Goal: Transaction & Acquisition: Purchase product/service

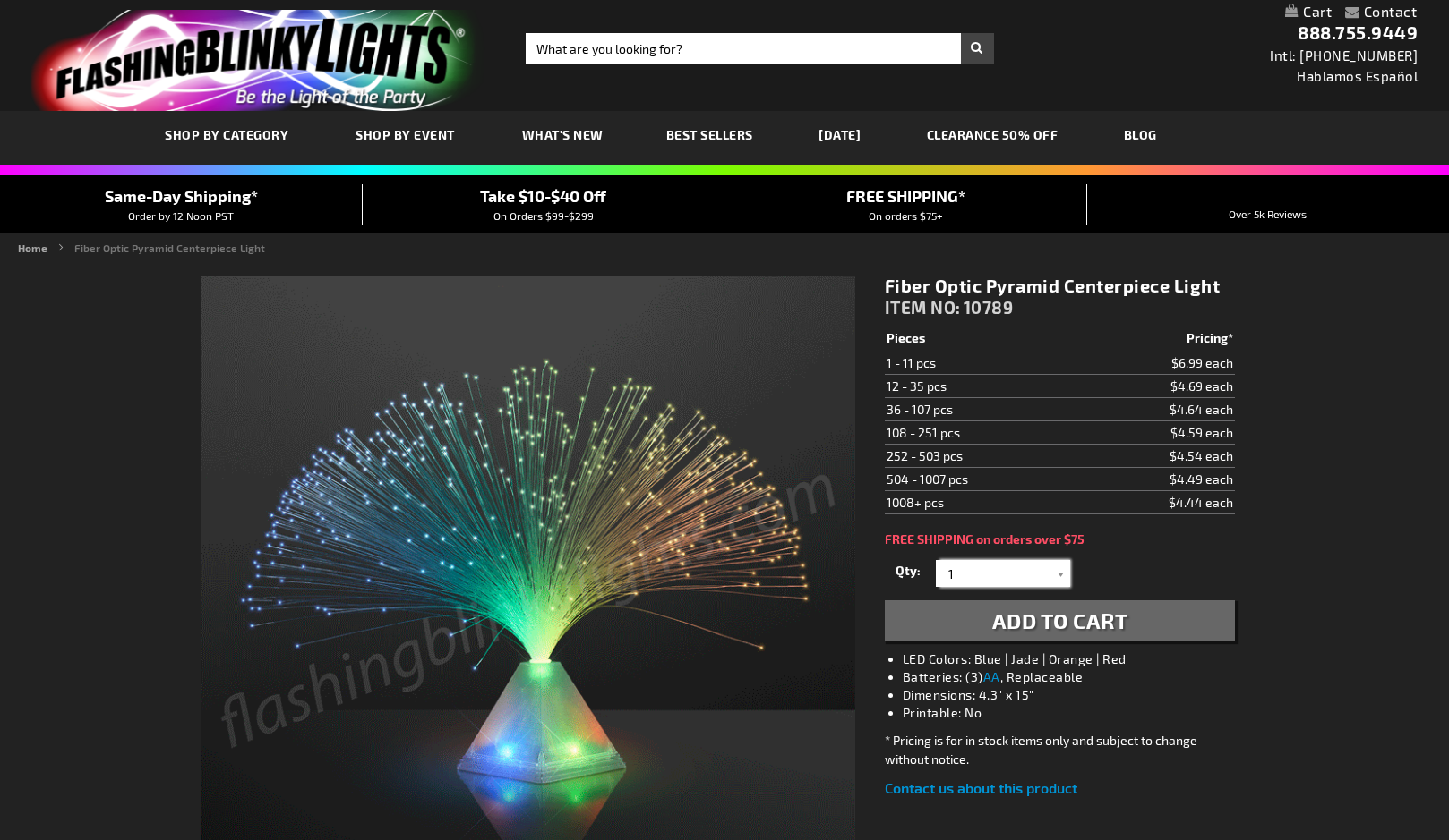
click at [1041, 573] on input "1" at bounding box center [1005, 573] width 130 height 27
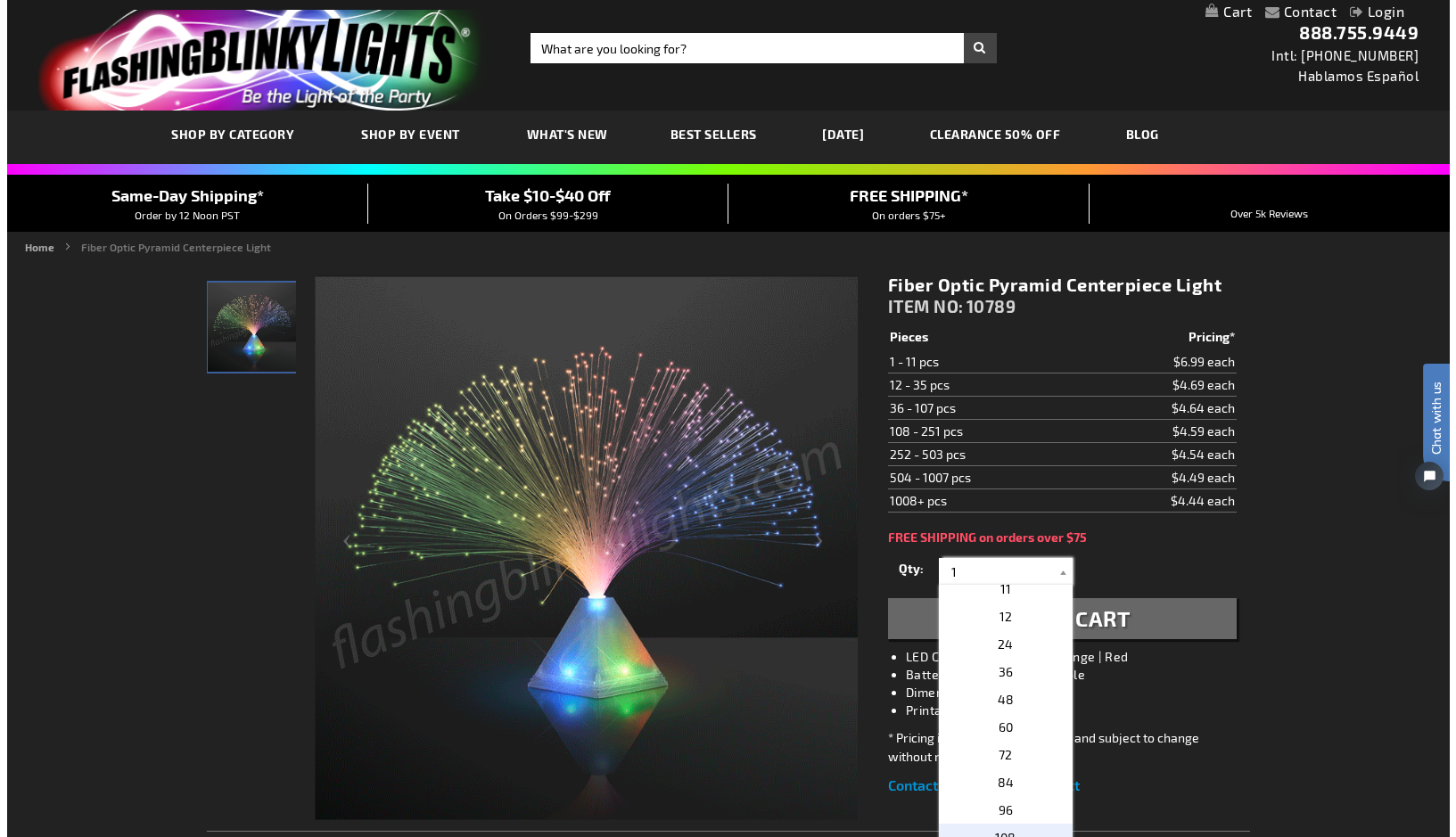
scroll to position [280, 0]
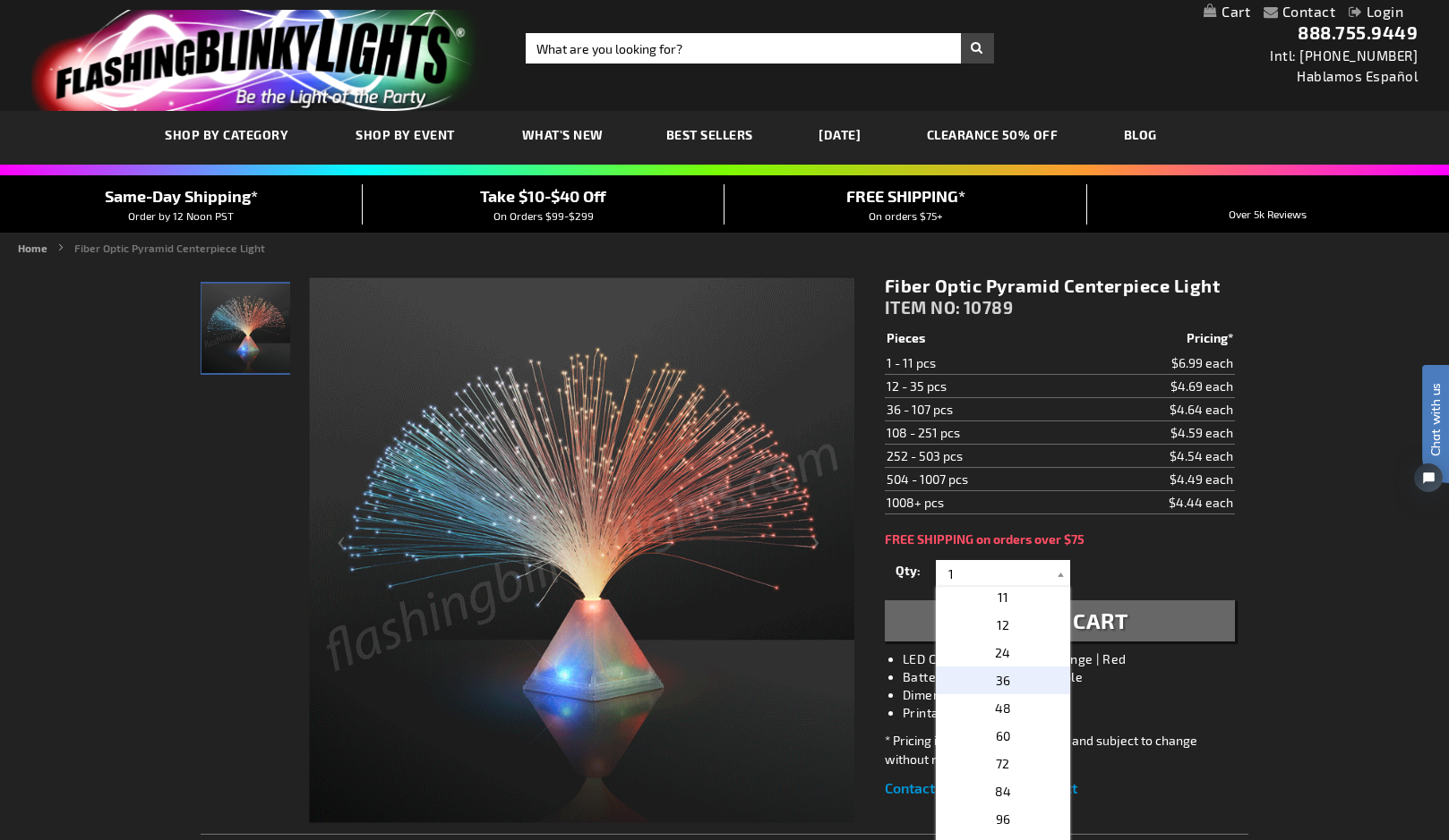
click at [996, 673] on span "36" at bounding box center [1002, 680] width 14 height 15
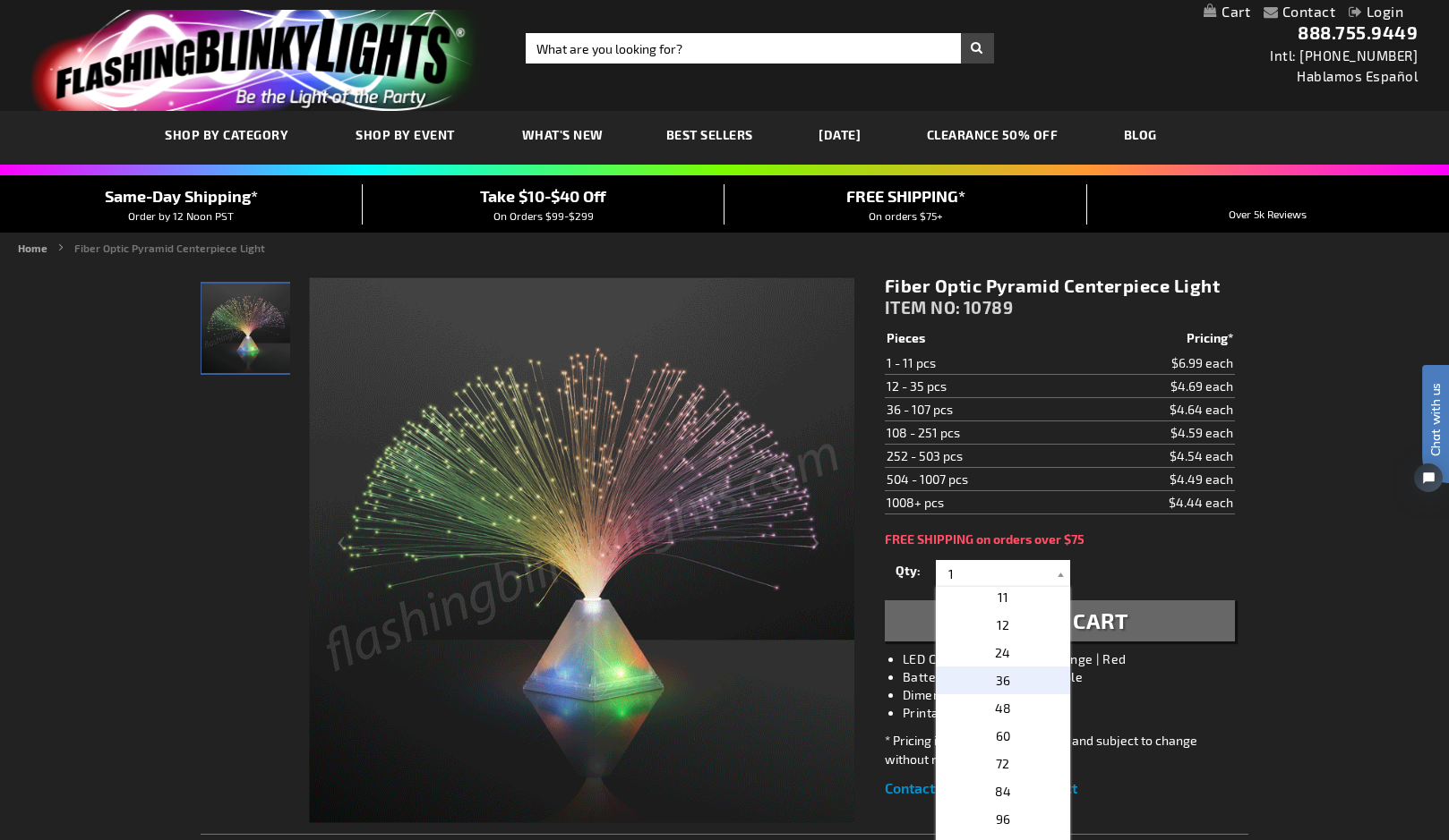
type input "36"
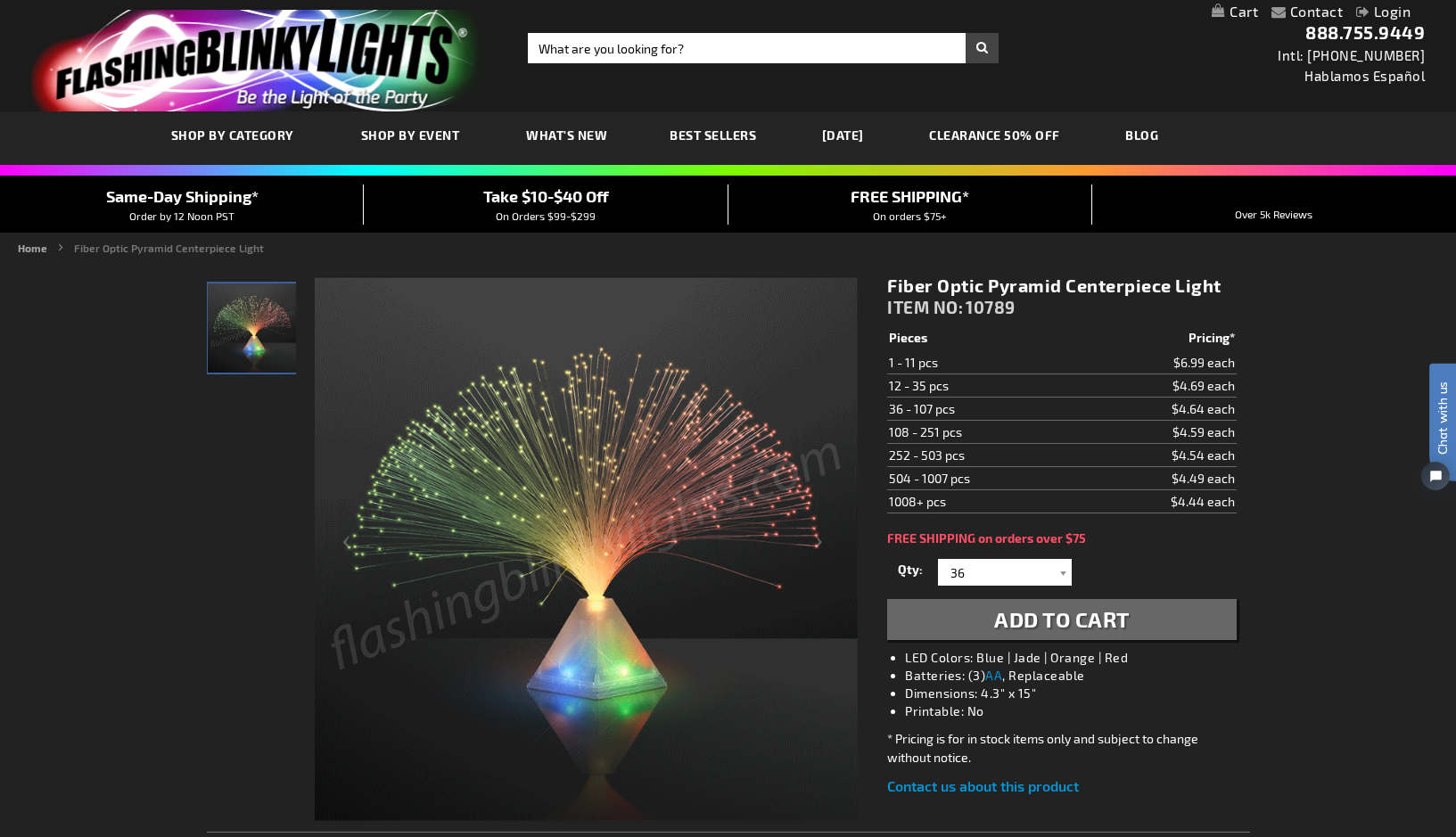
type input "[EMAIL_ADDRESS][DOMAIN_NAME]"
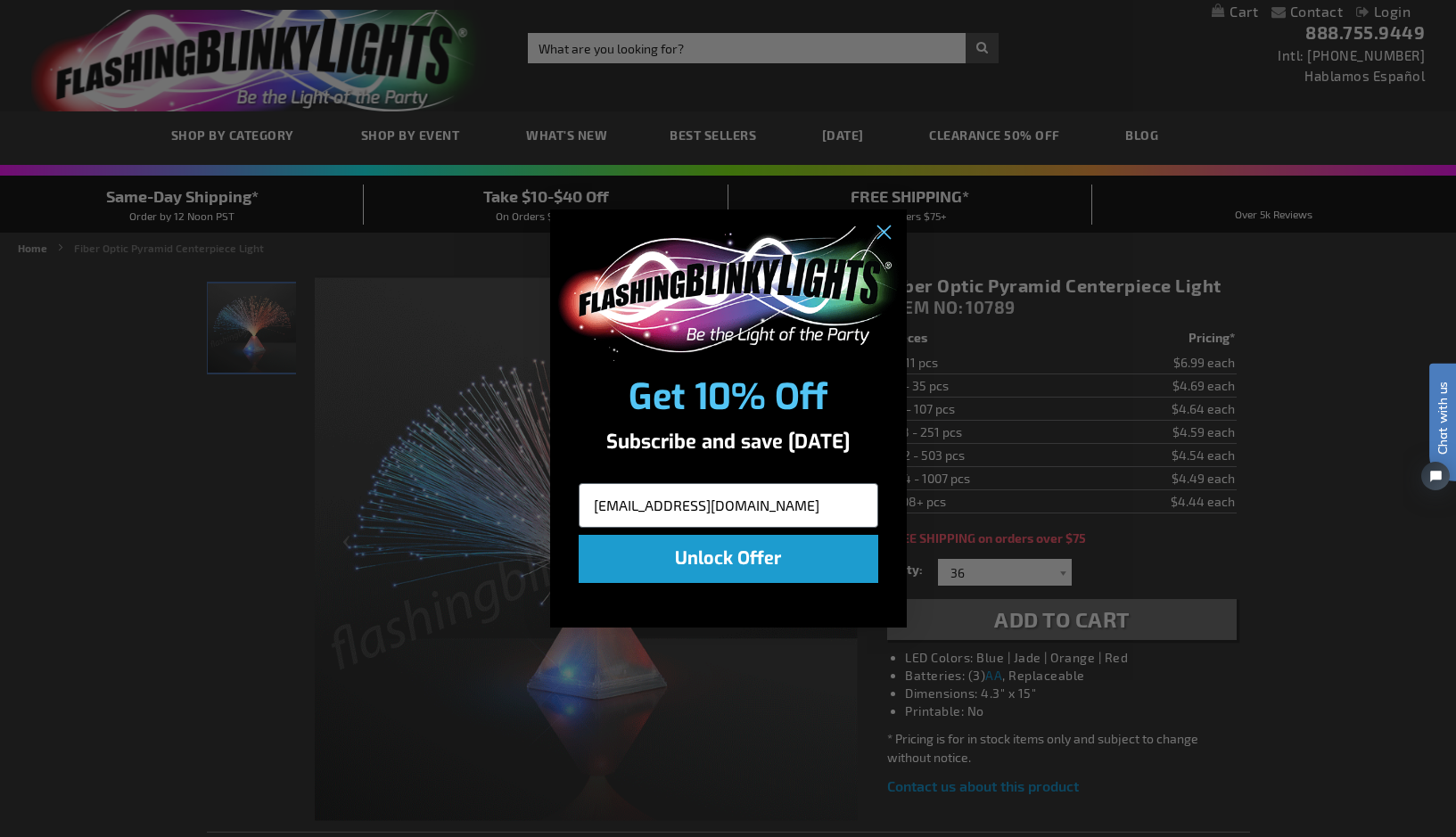
click at [680, 559] on button "Unlock Offer" at bounding box center [728, 558] width 299 height 48
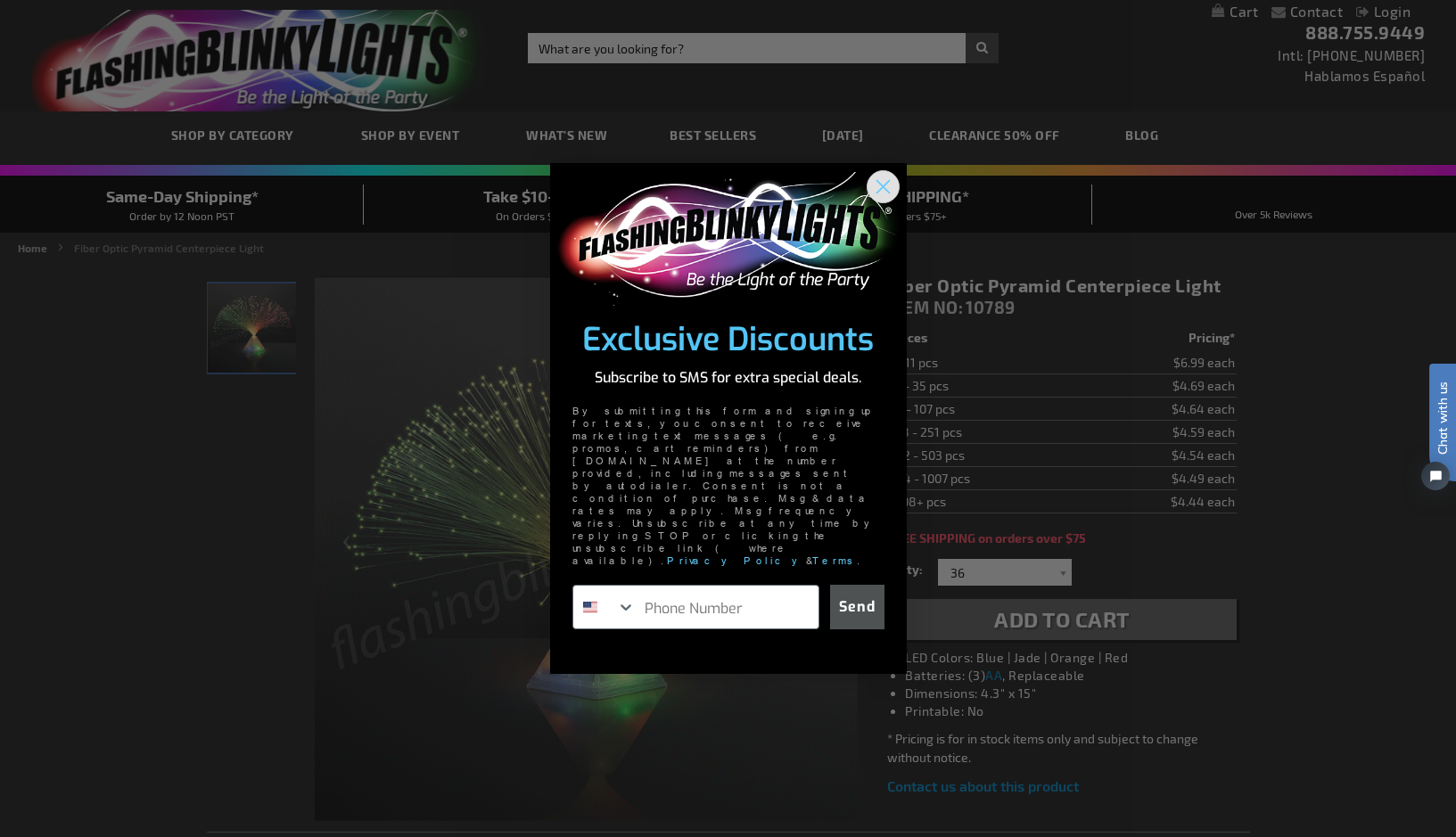
click at [885, 201] on circle "Close dialog" at bounding box center [882, 185] width 29 height 29
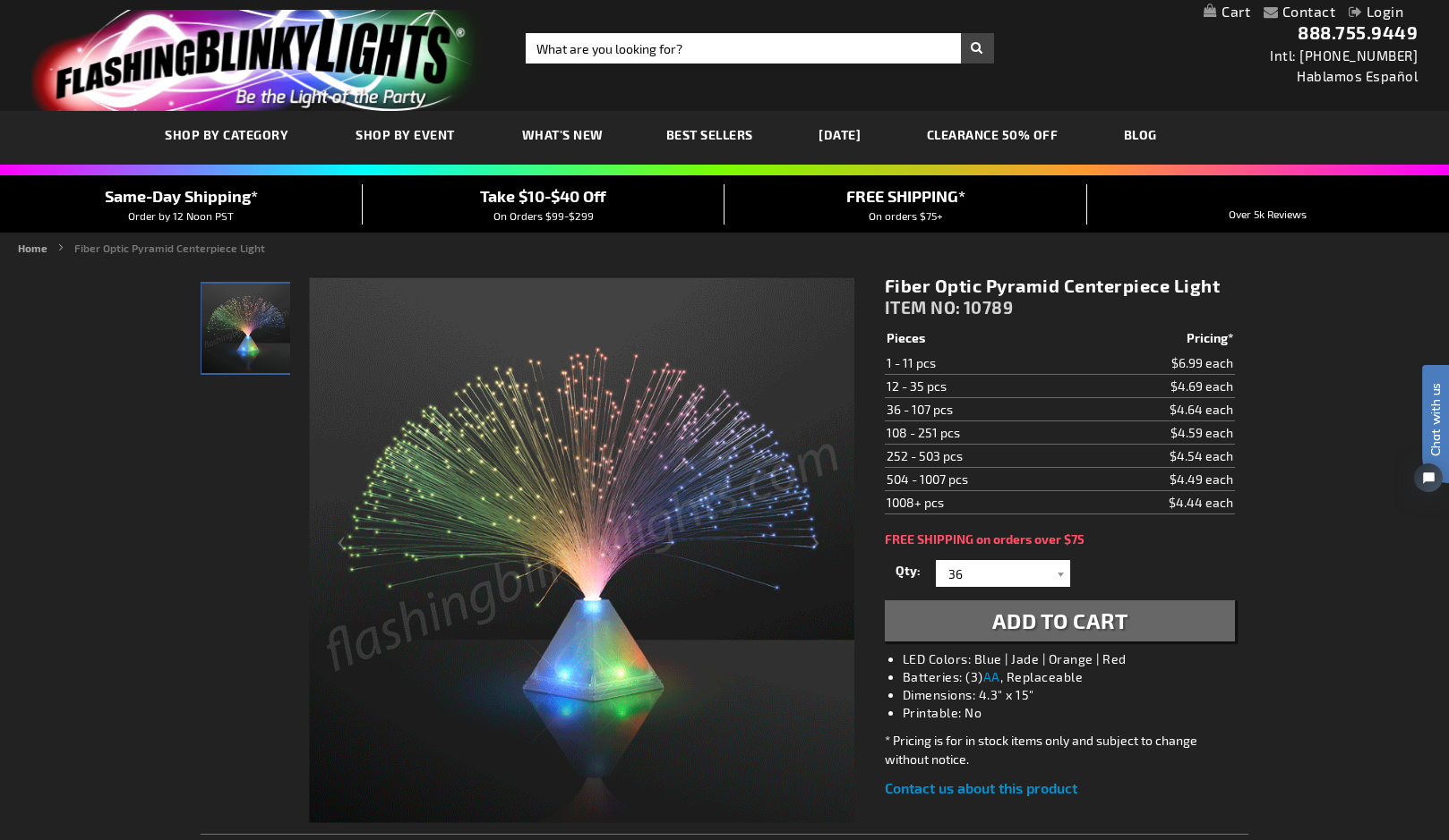
click at [1185, 626] on button "Add to Cart" at bounding box center [1059, 621] width 350 height 41
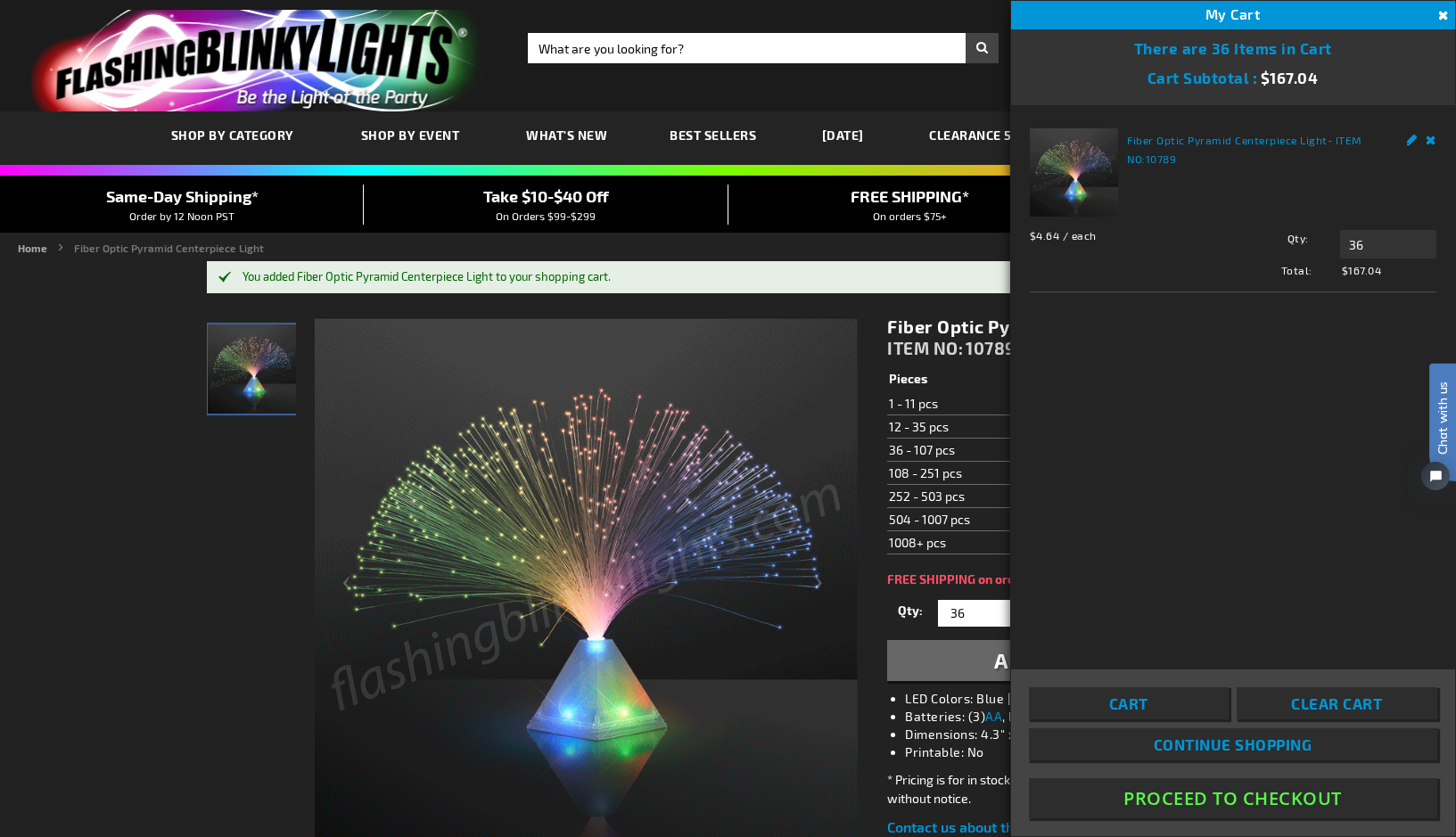
click at [1217, 801] on button "Proceed To Checkout" at bounding box center [1233, 798] width 409 height 40
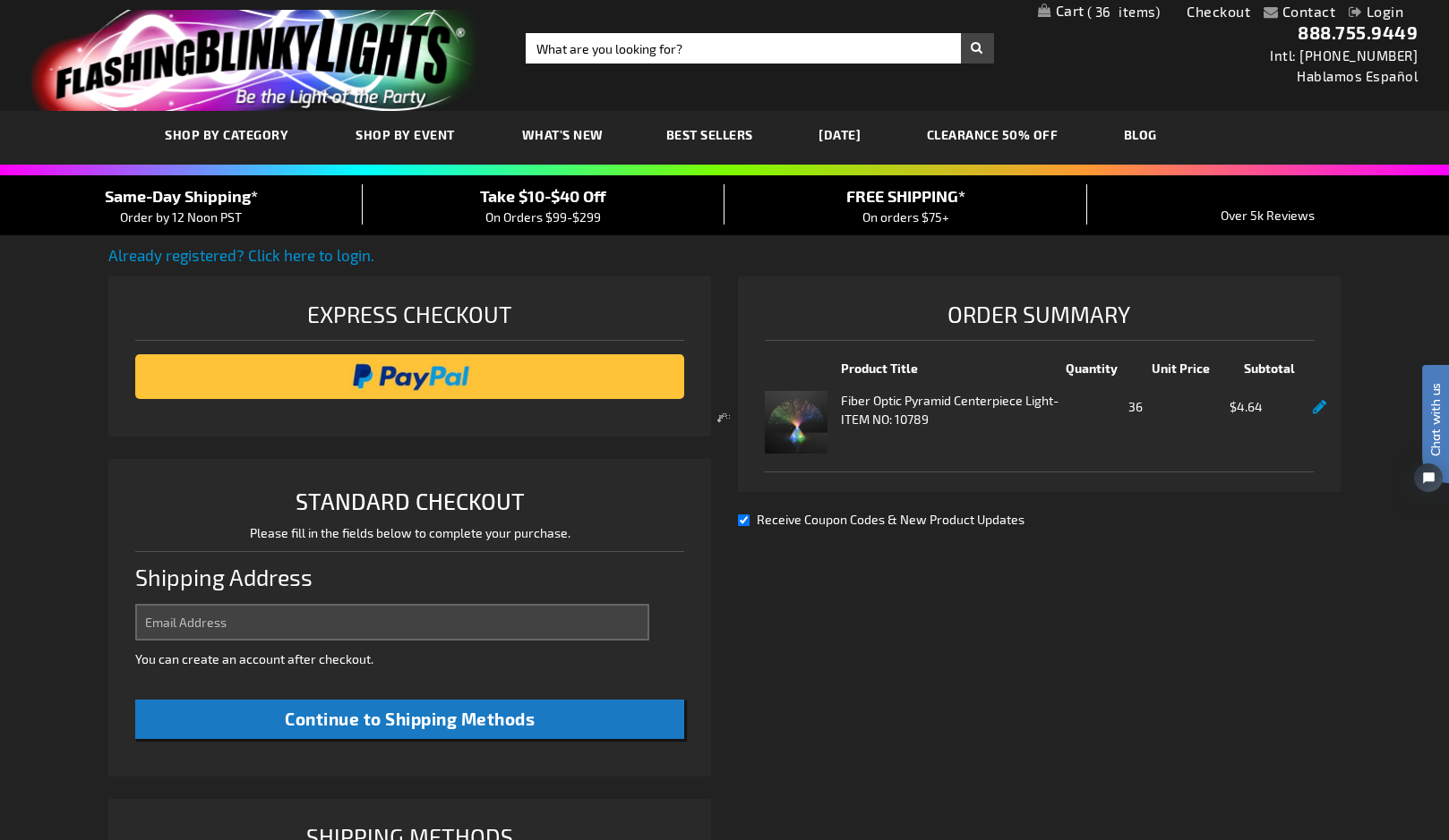
select select "US"
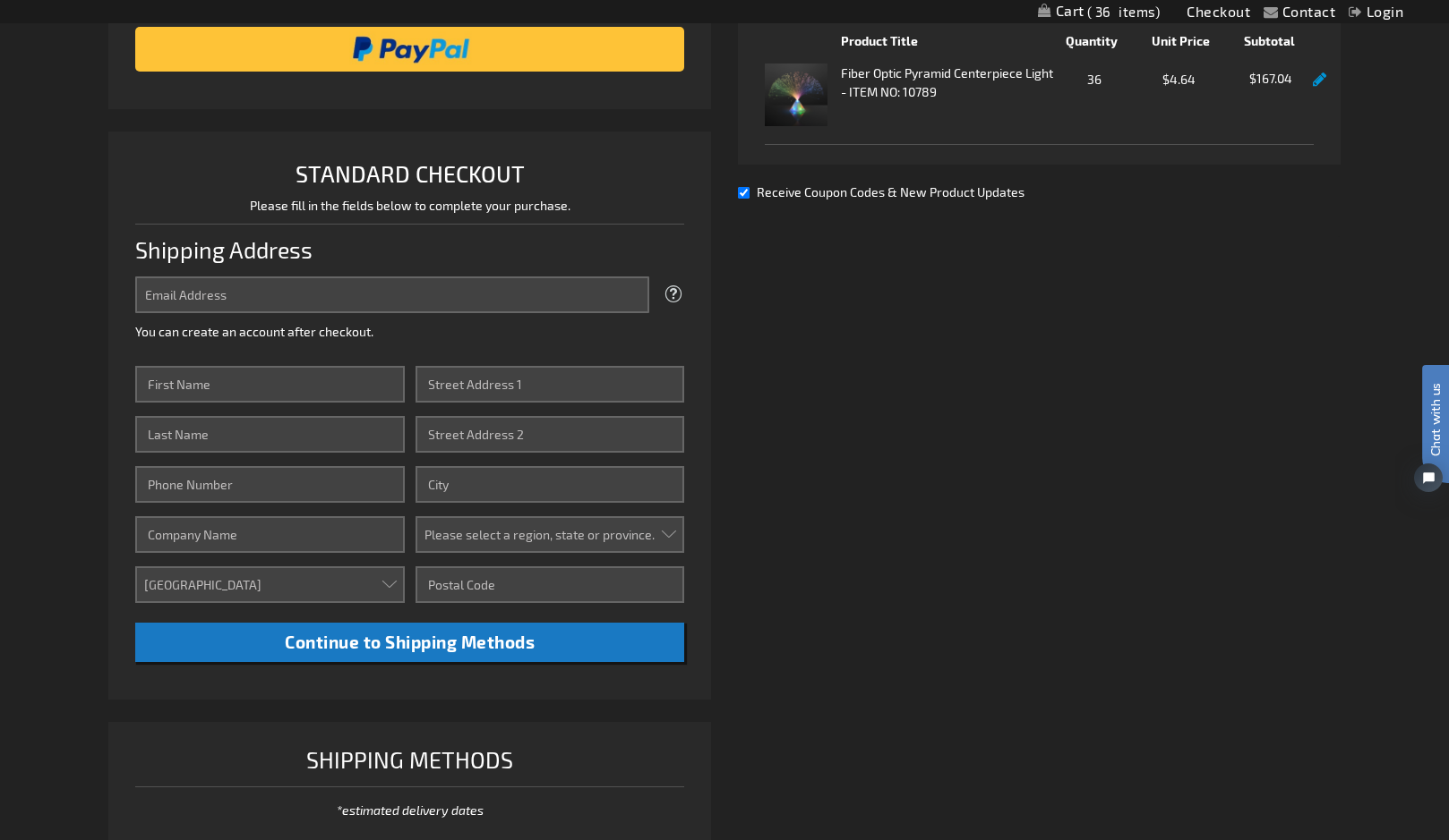
scroll to position [213, 0]
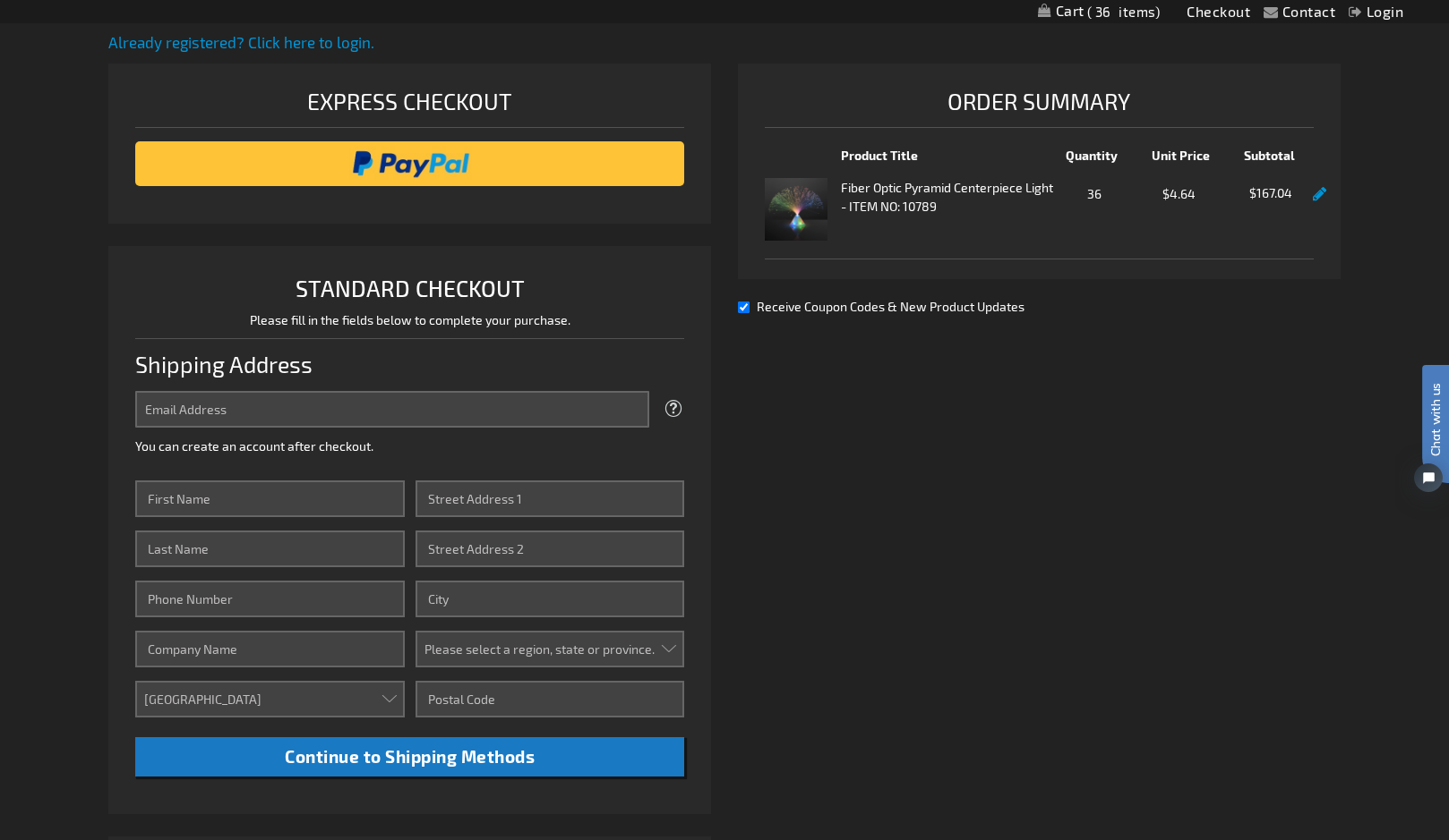
click at [743, 309] on input "Receive Coupon Codes & New Product Updates" at bounding box center [744, 307] width 11 height 11
checkbox input "false"
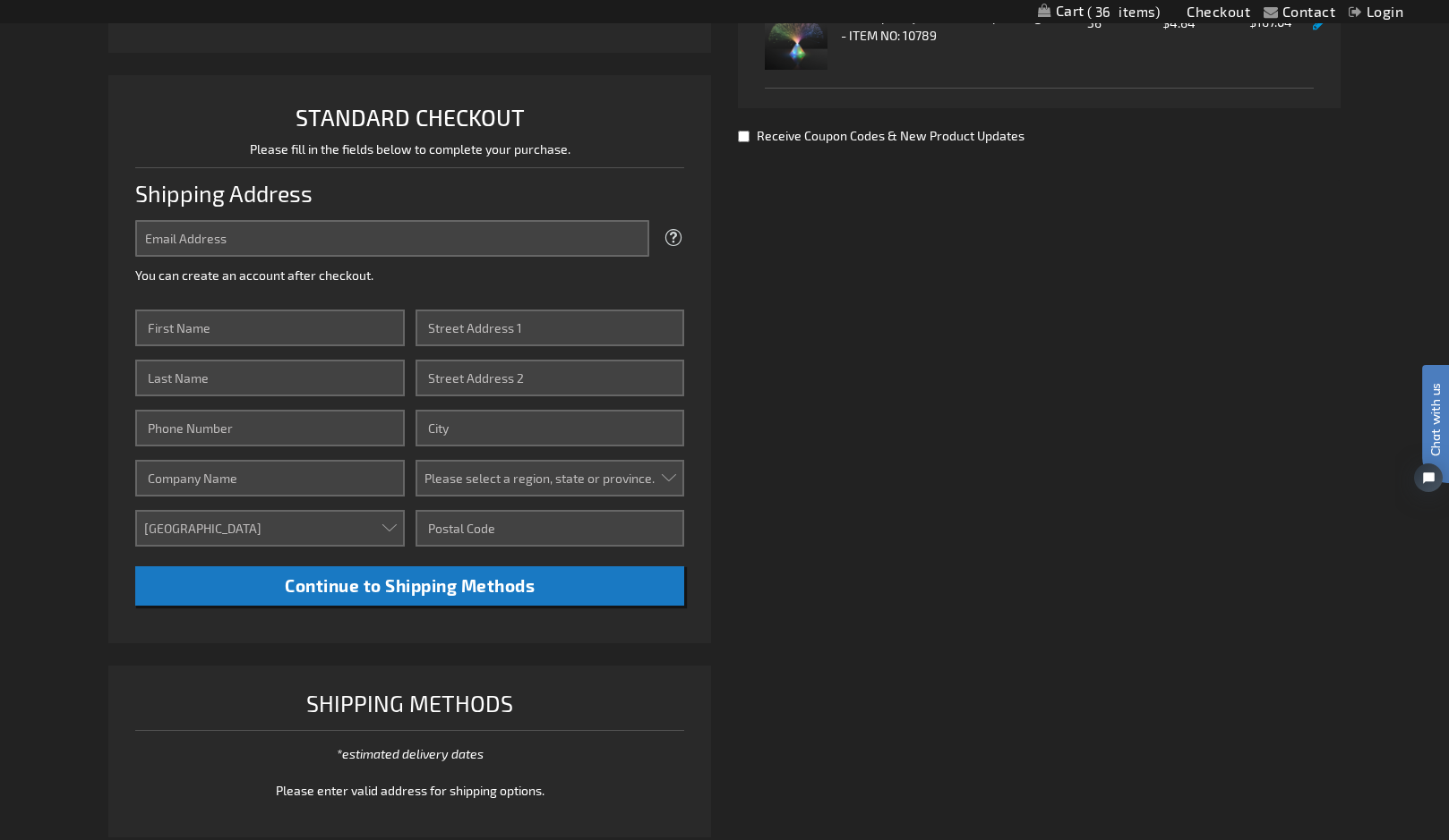
scroll to position [357, 0]
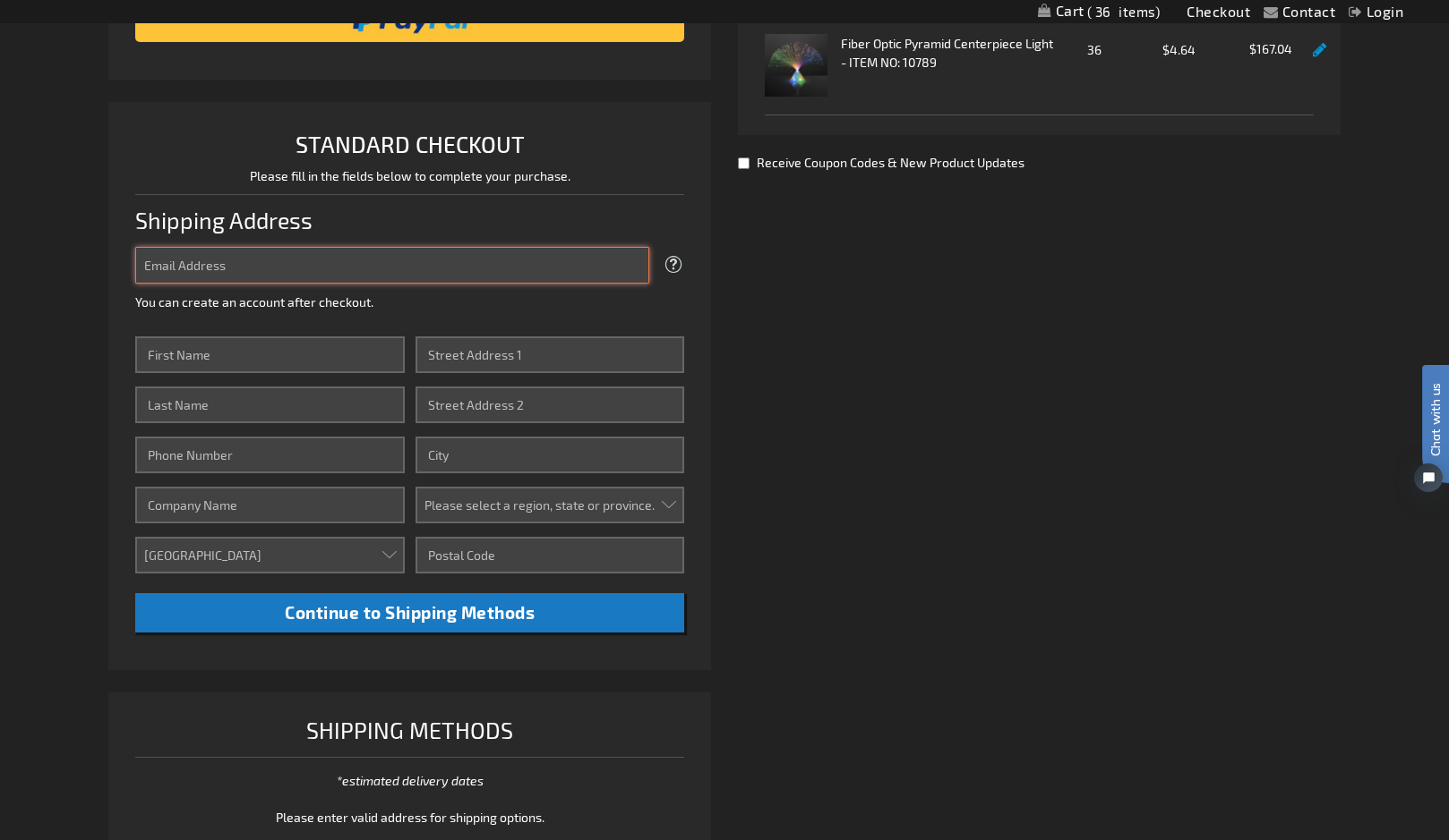
click at [298, 260] on input "Email Address" at bounding box center [392, 265] width 514 height 37
type input "[EMAIL_ADDRESS][DOMAIN_NAME]"
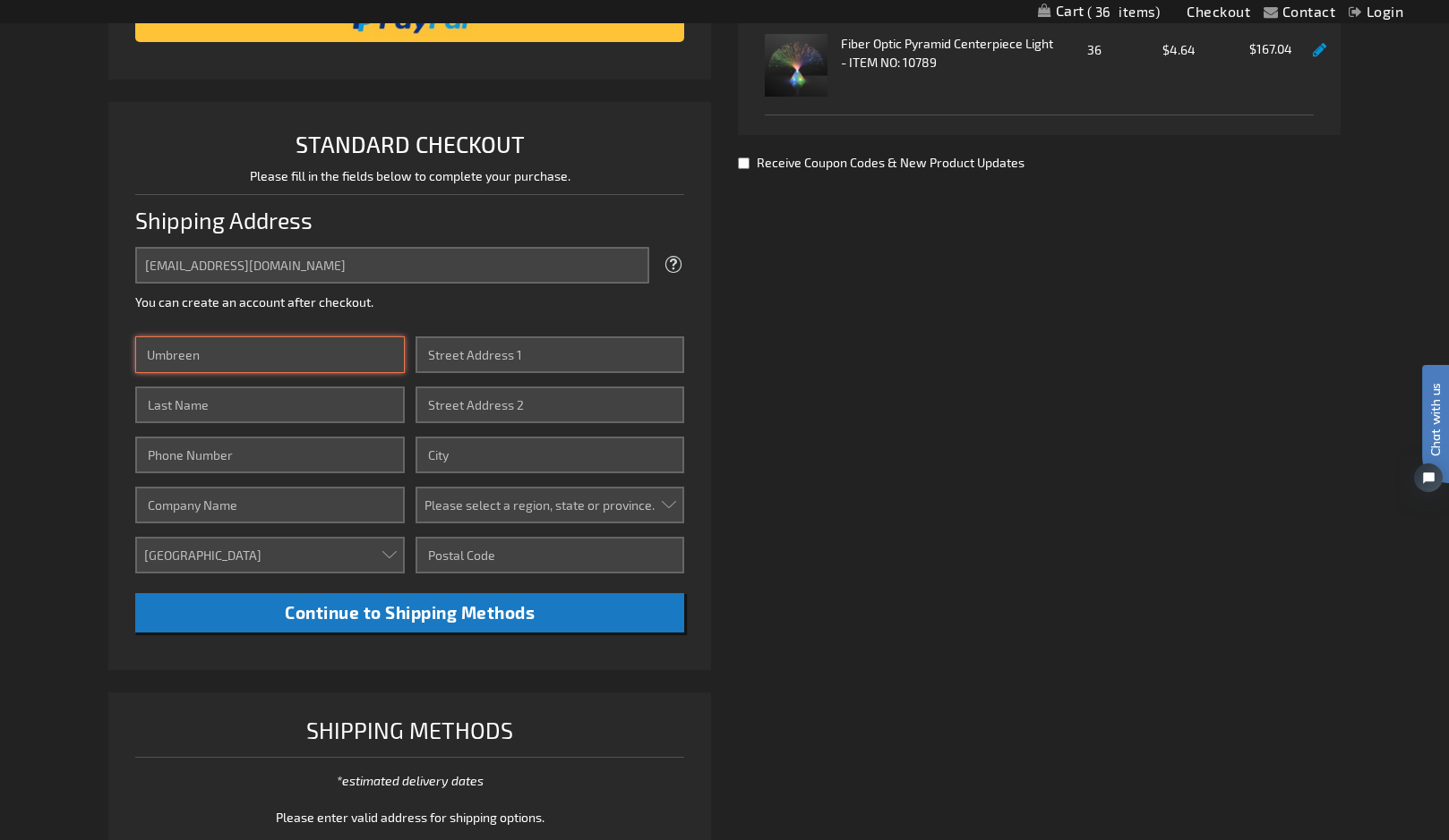
type input "Umbreen"
type input "Khalidi"
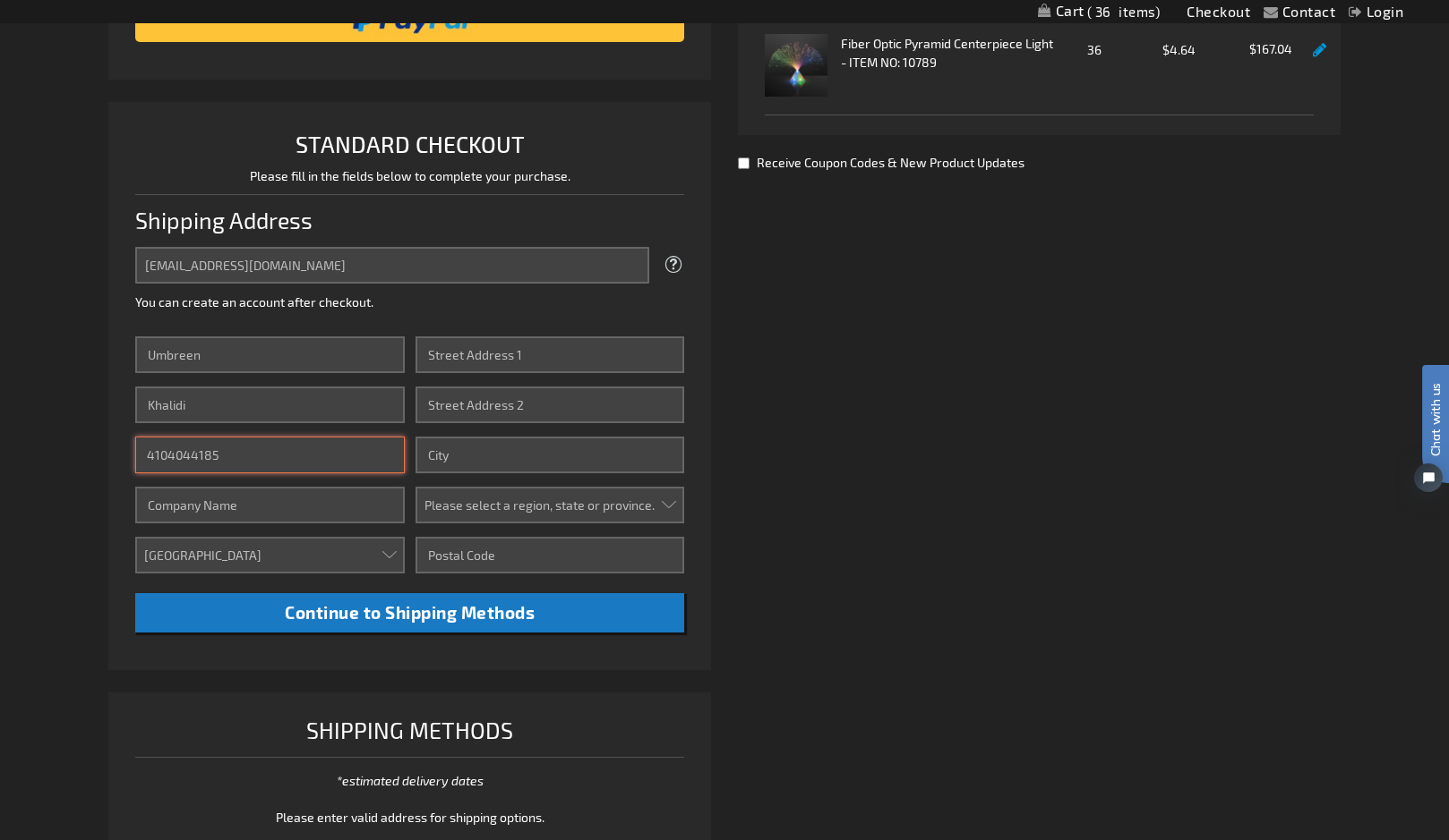
type input "4104044185"
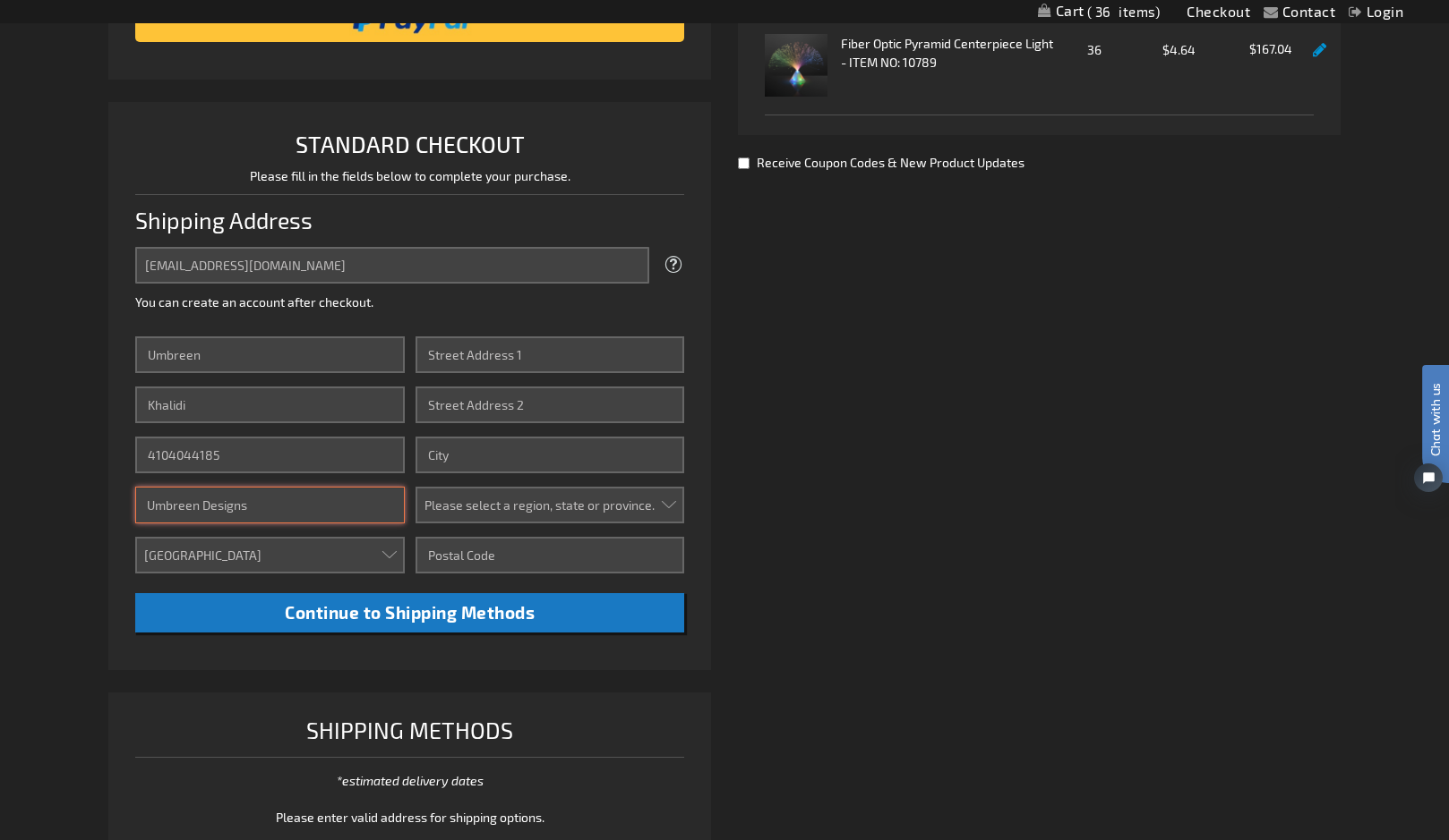
type input "Umbreen Designs"
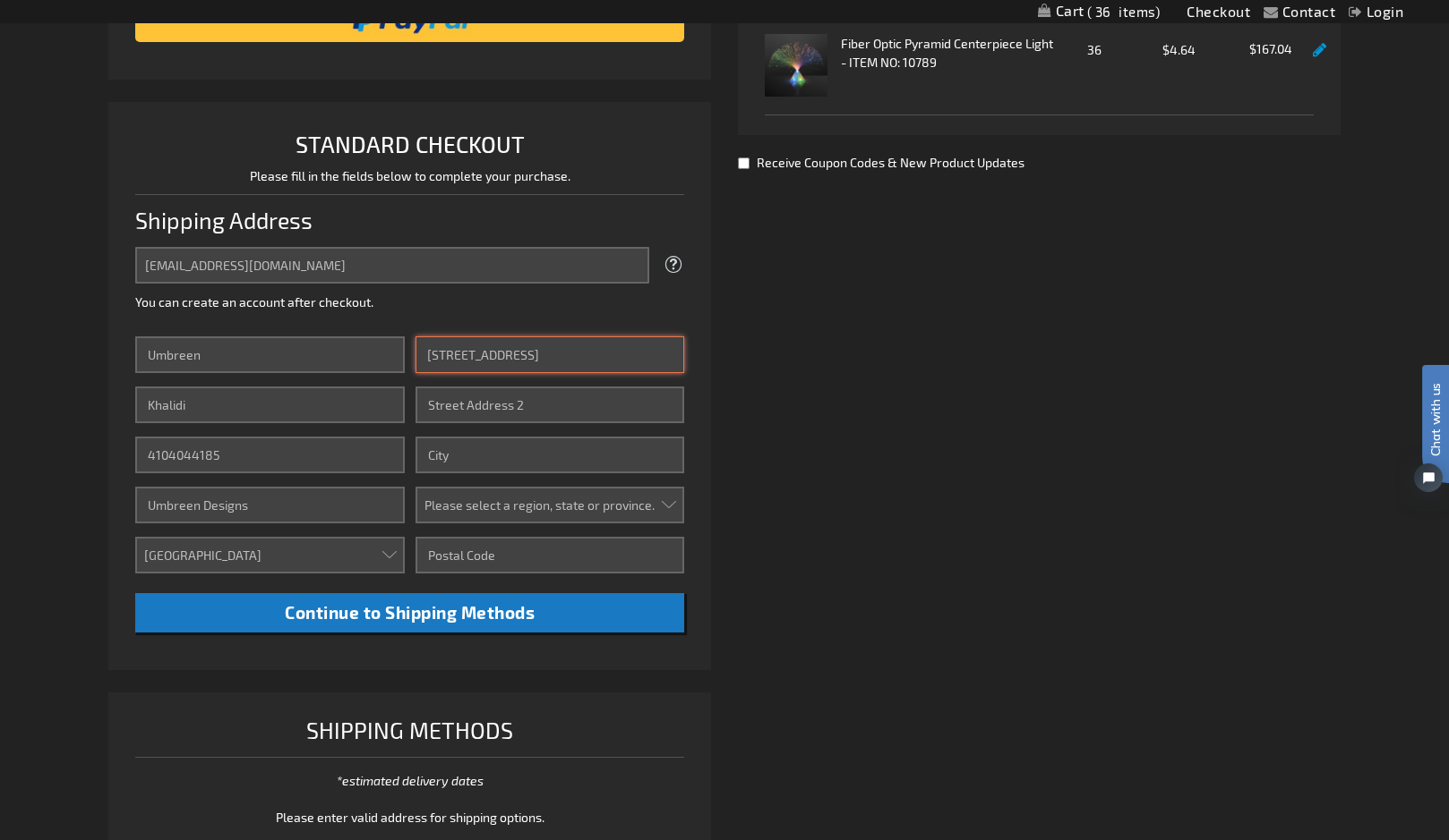
type input "4849 Vasca Drive"
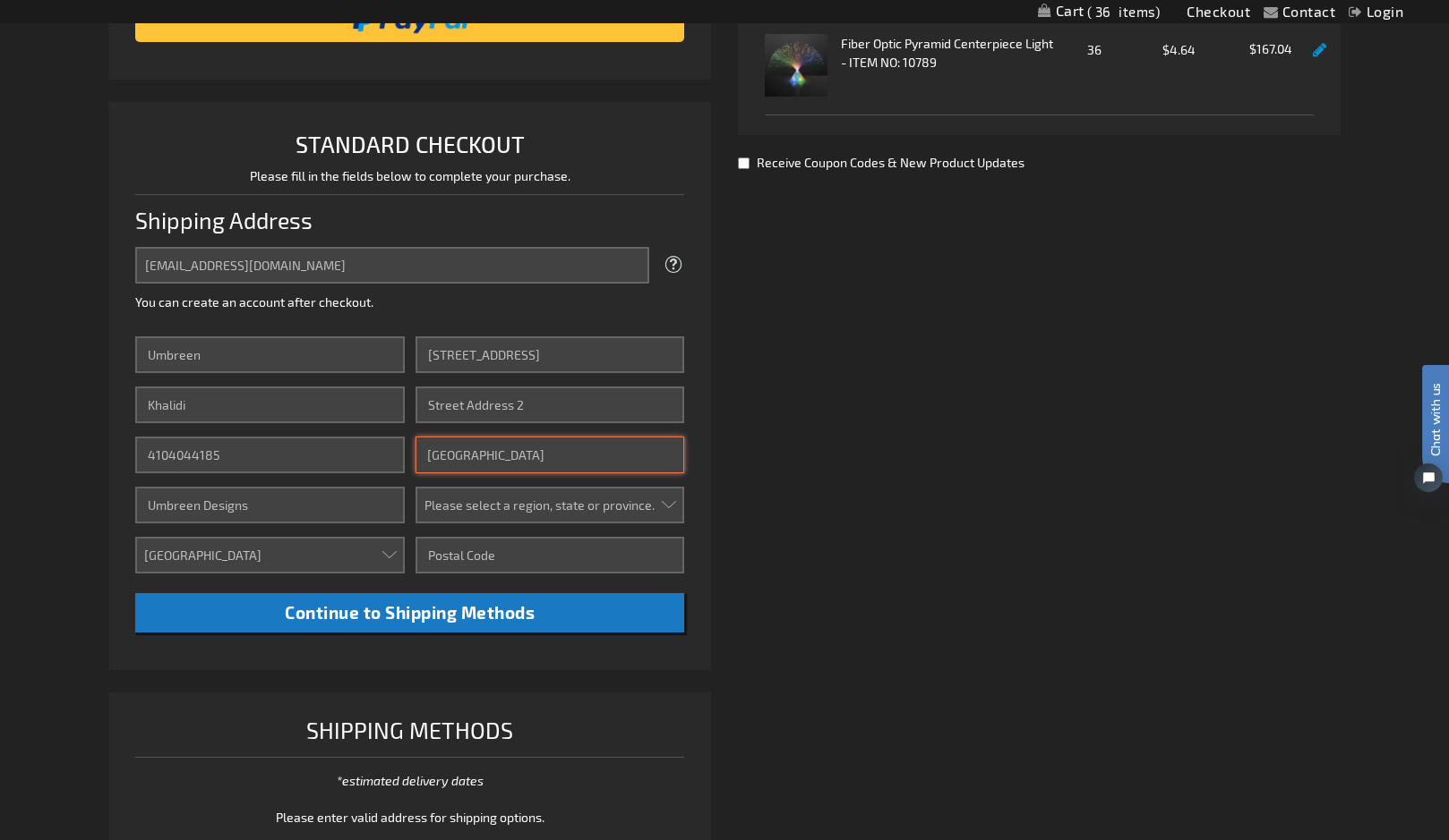
type input "Sarasota"
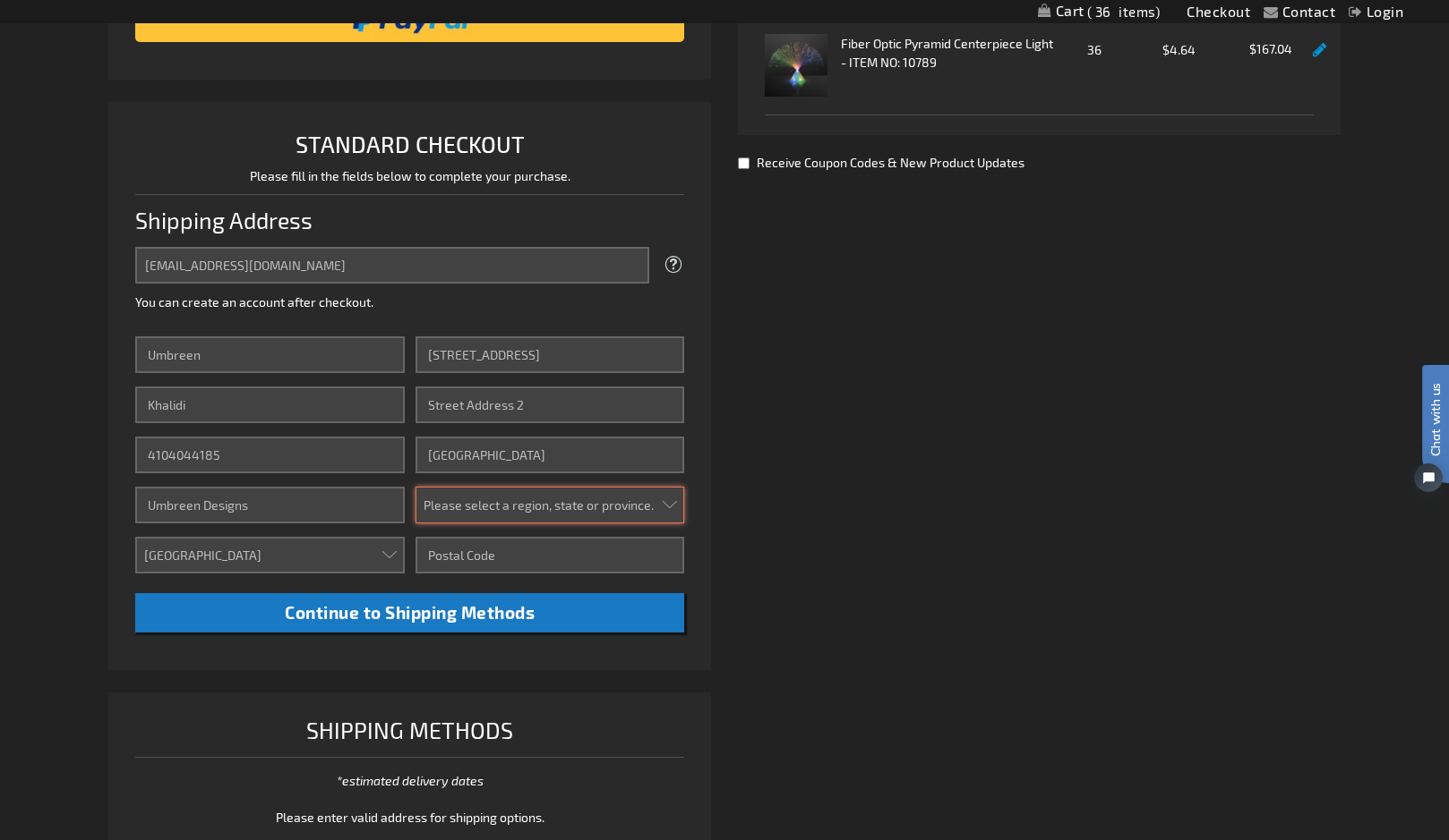
select select "18"
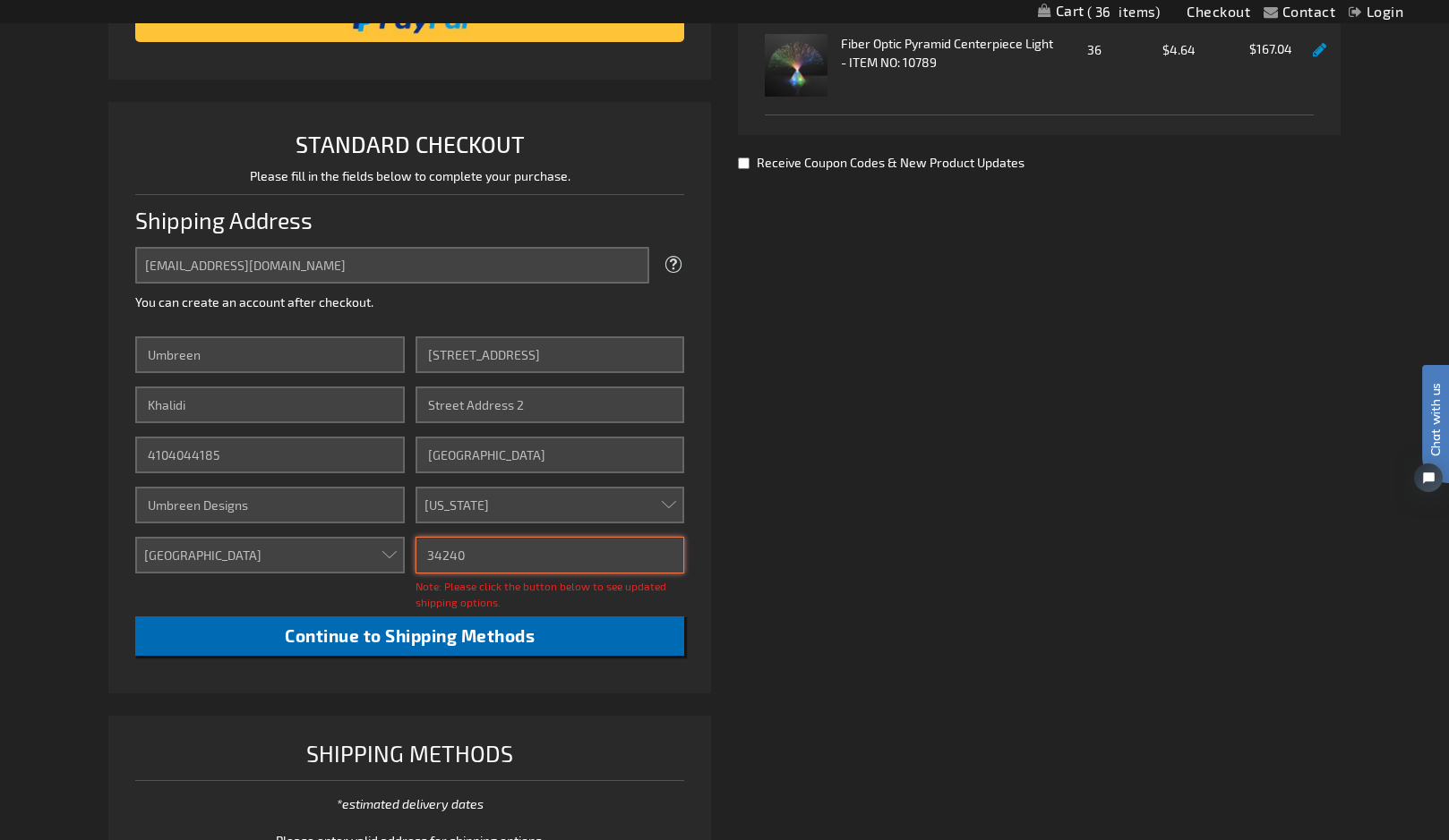
type input "34240"
click at [285, 639] on span "Continue to Shipping Methods" at bounding box center [409, 636] width 250 height 21
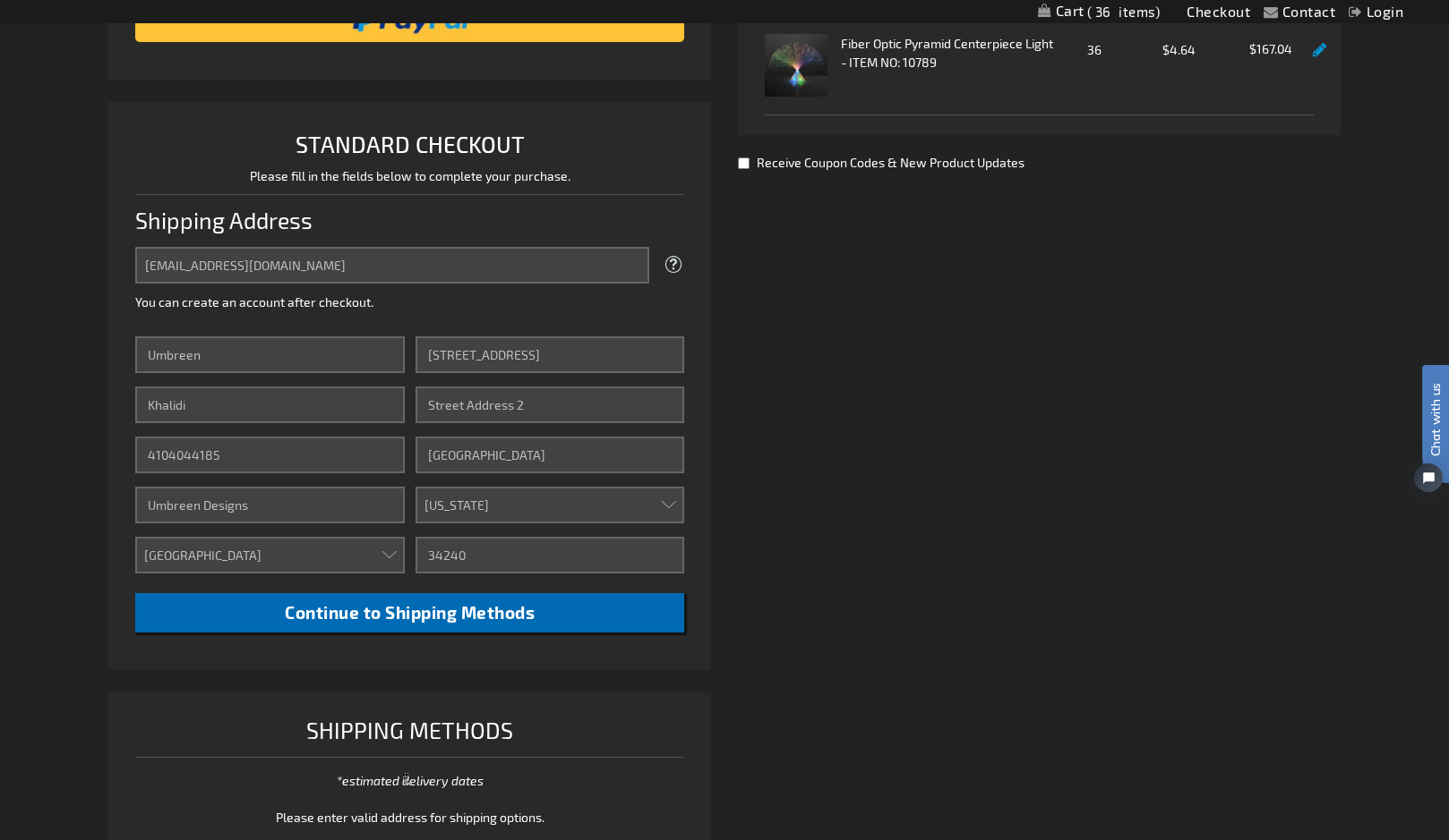
click at [289, 612] on span "Continue to Shipping Methods" at bounding box center [409, 613] width 250 height 21
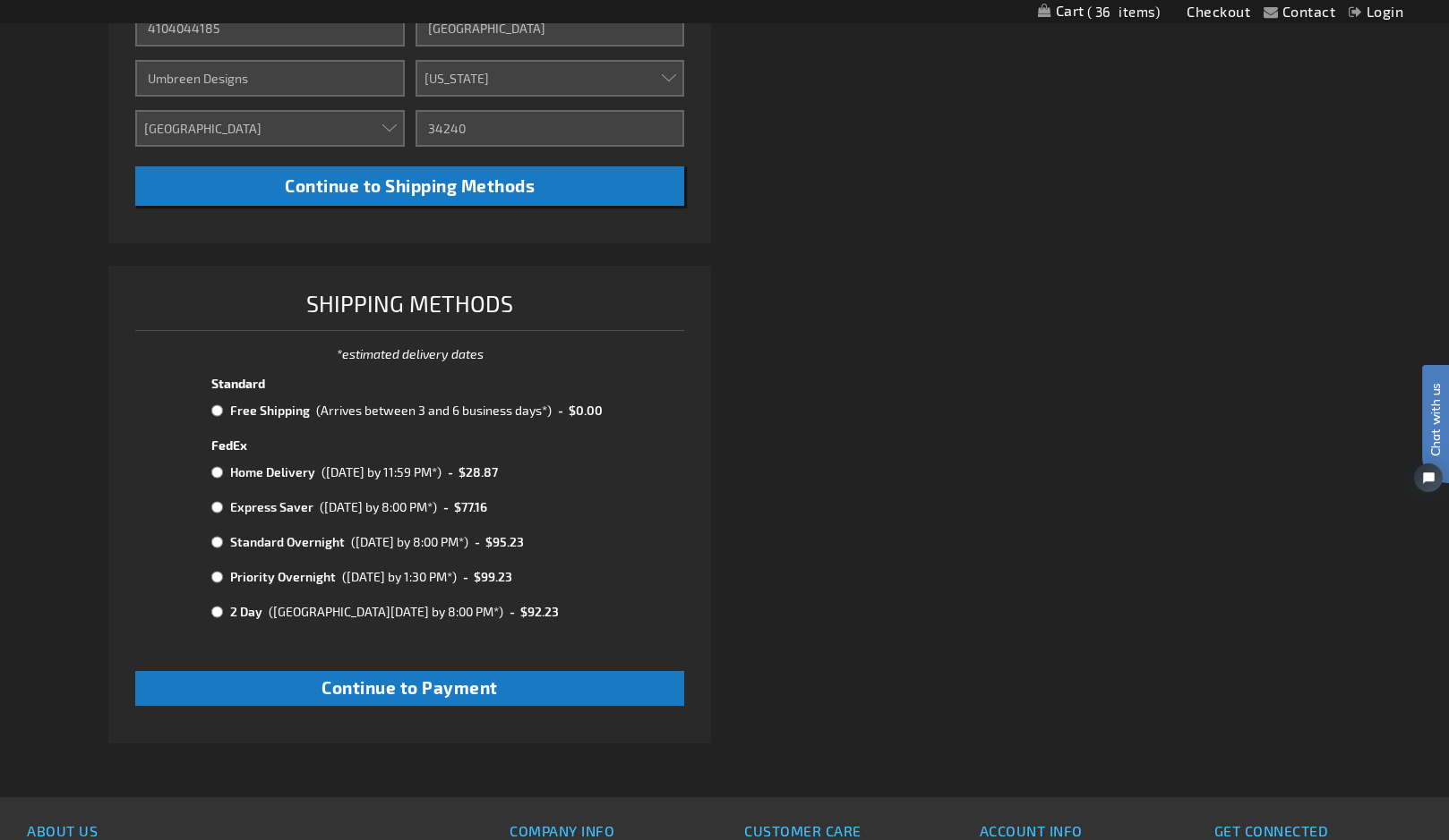
scroll to position [803, 0]
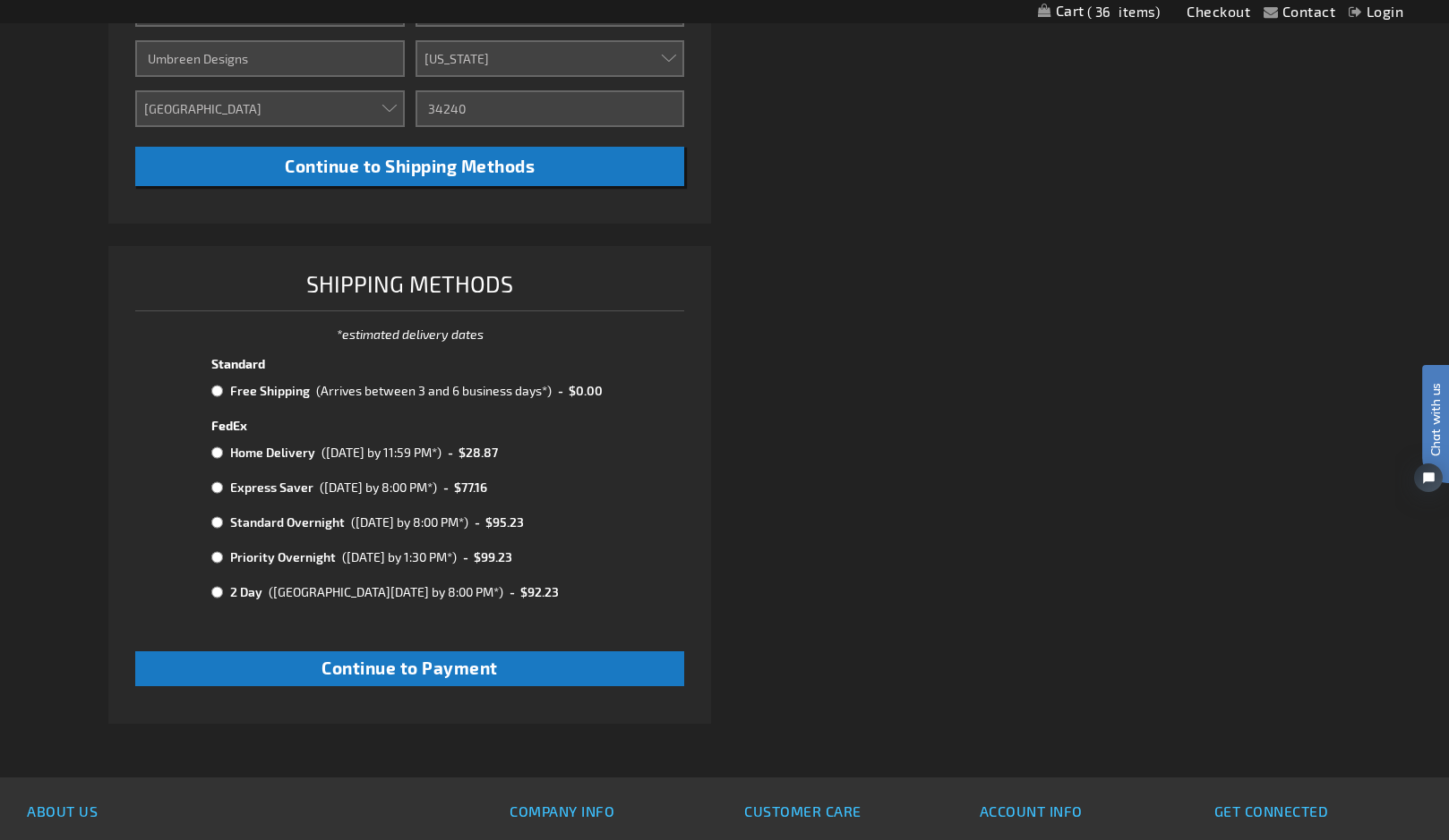
click at [218, 550] on input "radio" at bounding box center [217, 557] width 11 height 14
radio input "true"
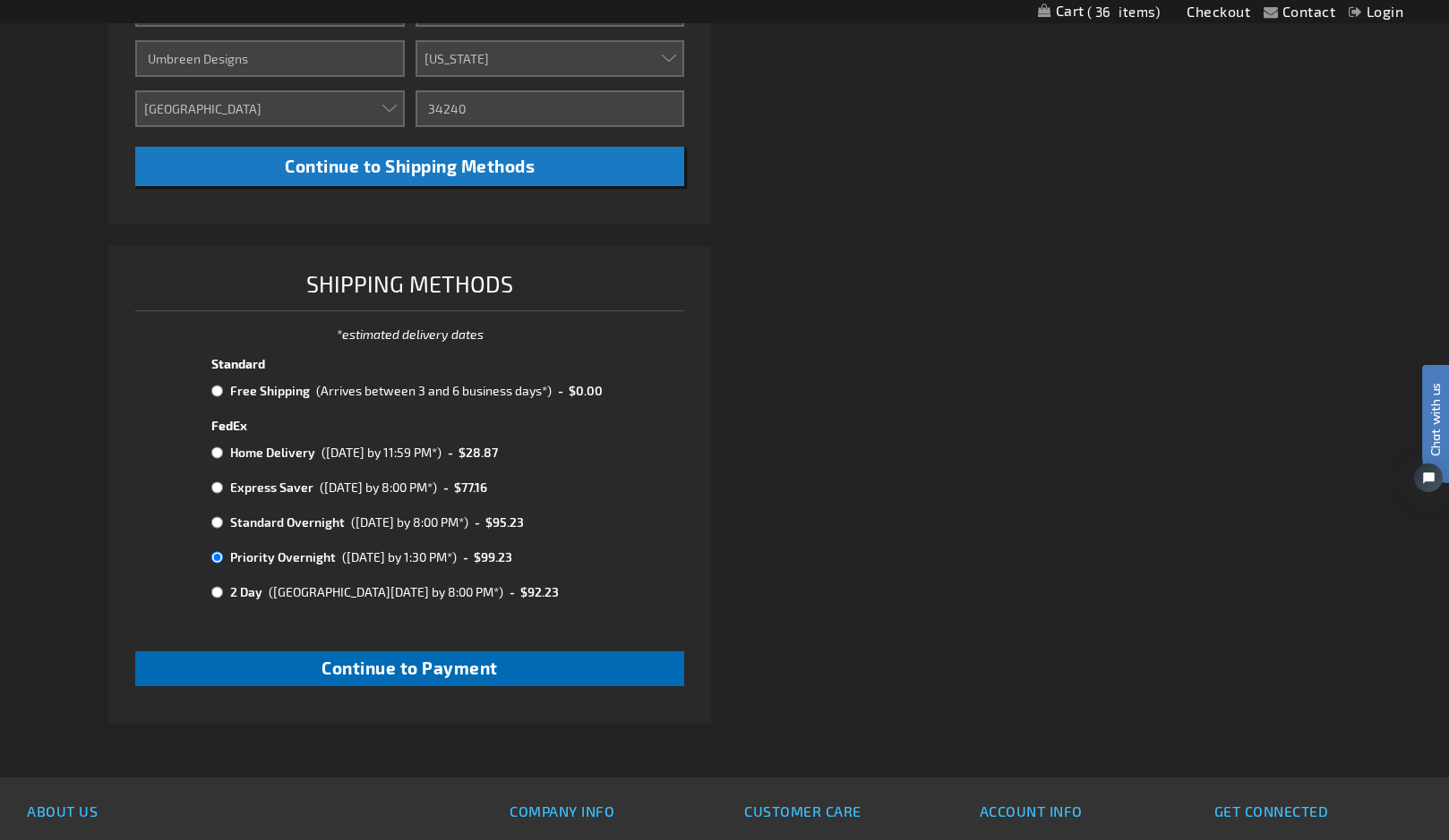
click at [280, 664] on button "Continue to Payment" at bounding box center [409, 668] width 549 height 35
checkbox input "true"
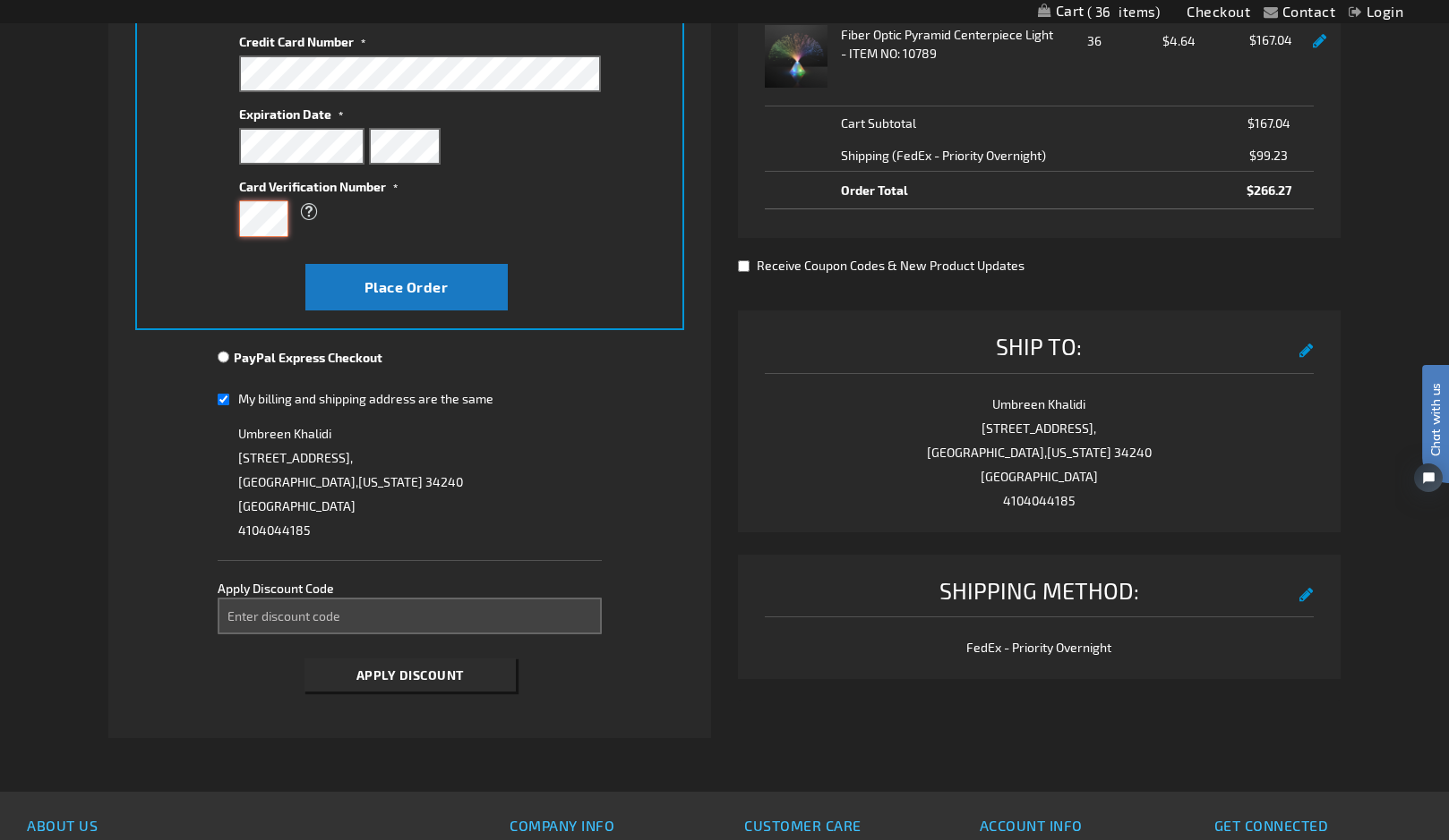
scroll to position [365, 0]
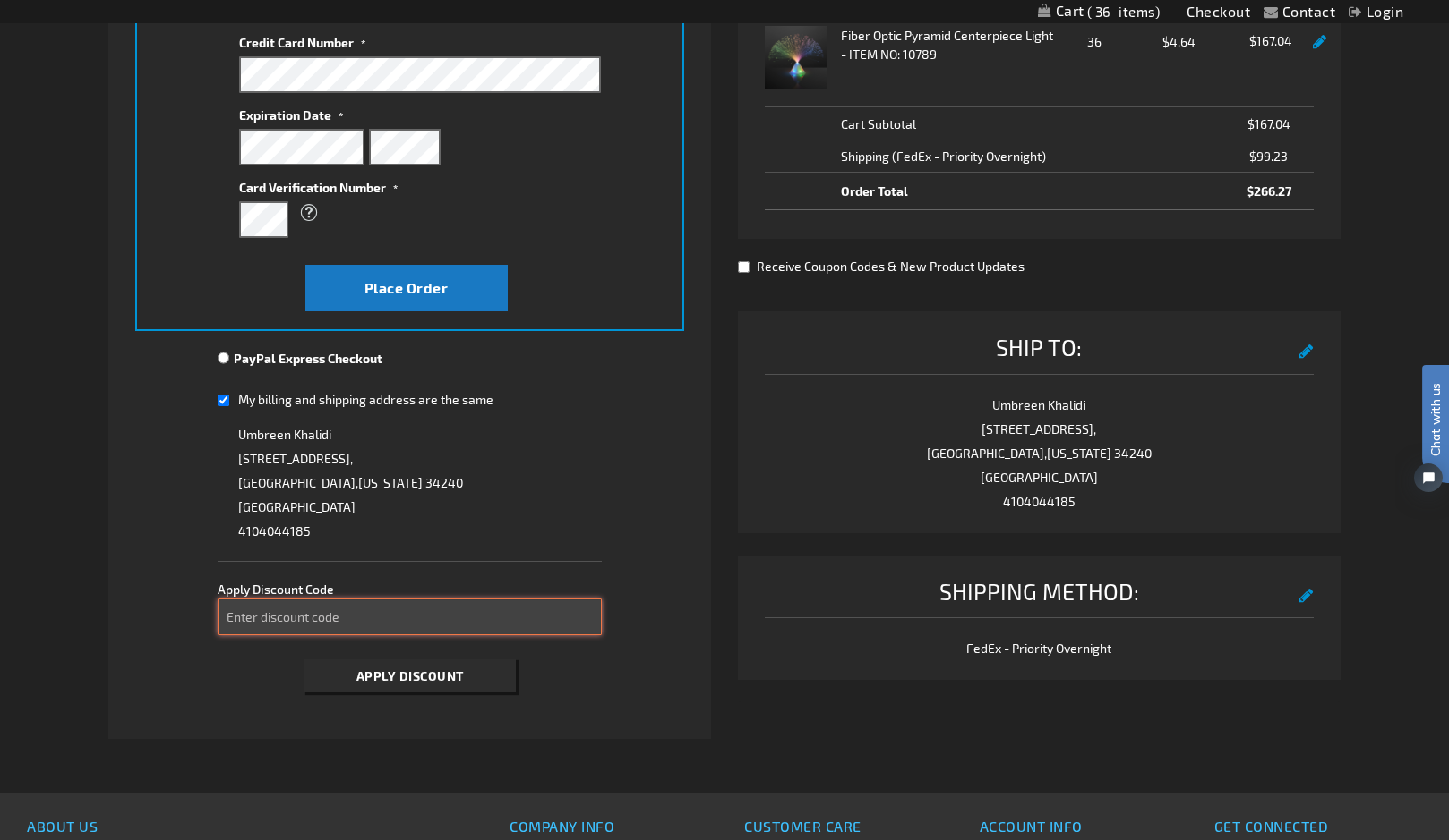
click at [393, 627] on input "Enter discount code" at bounding box center [409, 617] width 384 height 37
paste input "475X5IIB32"
type input "475X5IIB32"
click at [388, 679] on span "Apply Discount" at bounding box center [410, 676] width 107 height 15
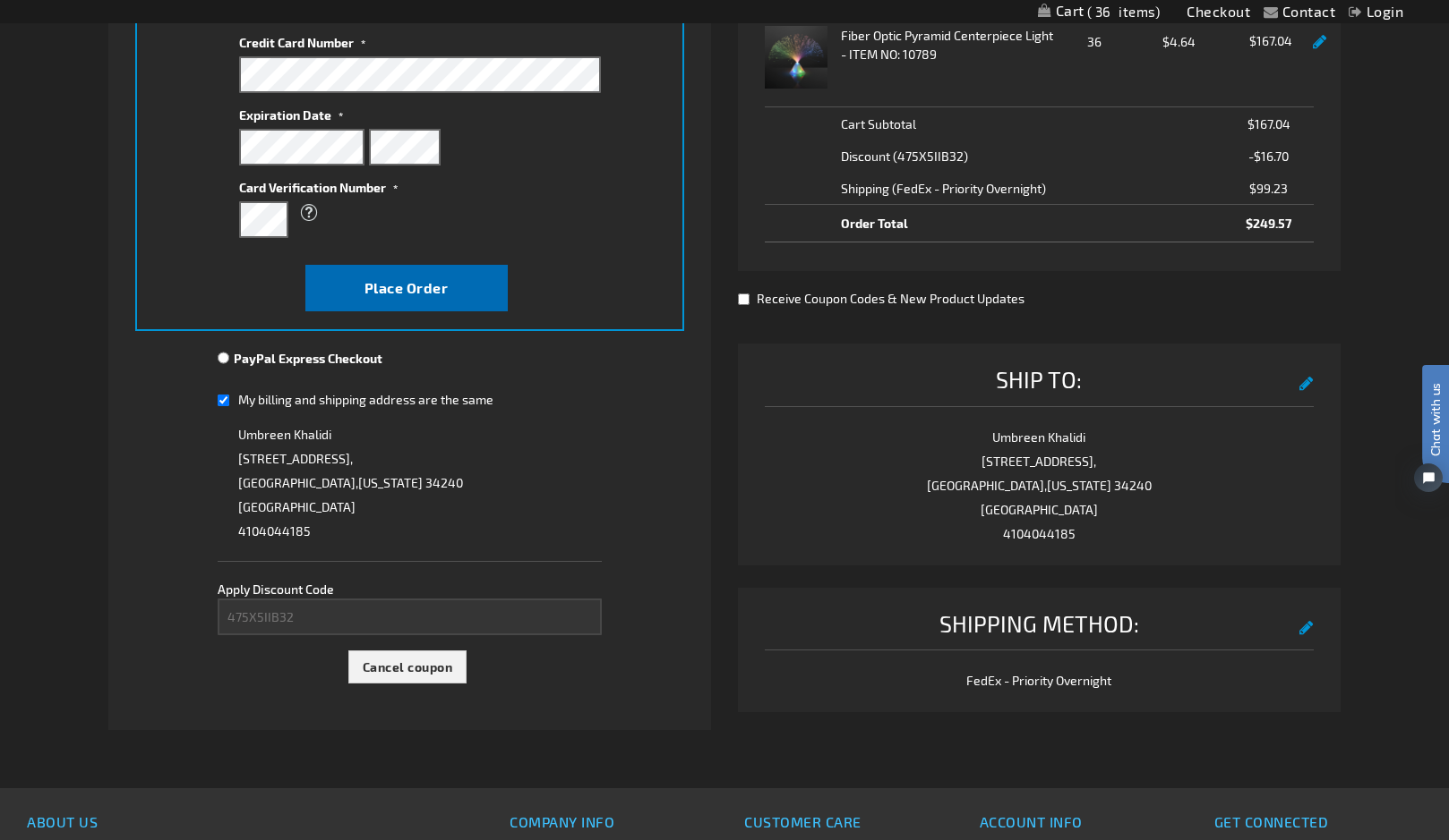
click at [434, 281] on span "Place Order" at bounding box center [407, 288] width 85 height 17
